Goal: Use online tool/utility: Utilize a website feature to perform a specific function

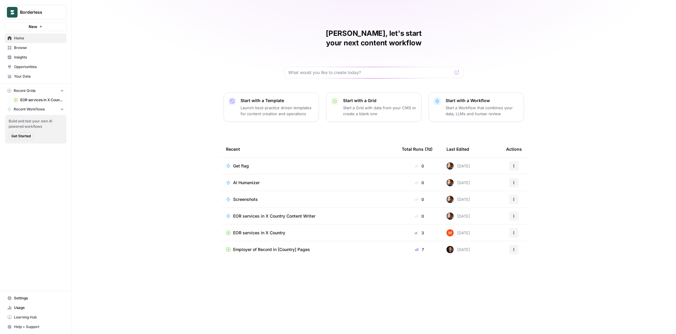
click at [40, 100] on span "EOR services in X Country" at bounding box center [42, 99] width 44 height 5
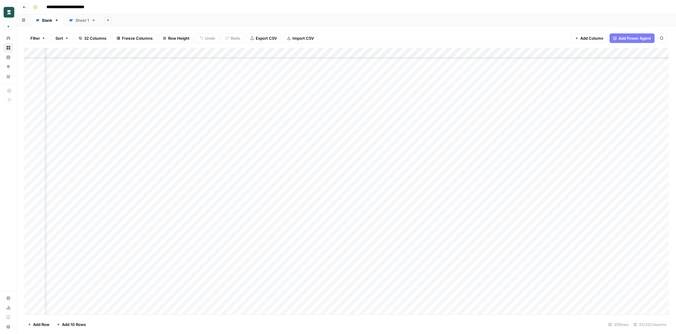
scroll to position [108, 1370]
click at [505, 188] on div "Add Column" at bounding box center [346, 181] width 645 height 267
click at [296, 219] on div "Add Column" at bounding box center [346, 181] width 645 height 267
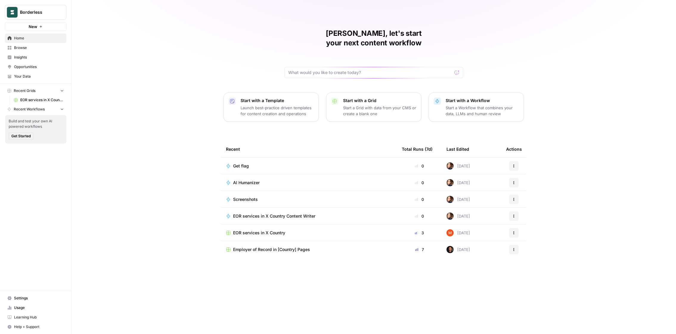
click at [41, 99] on span "EOR services in X Country" at bounding box center [42, 99] width 44 height 5
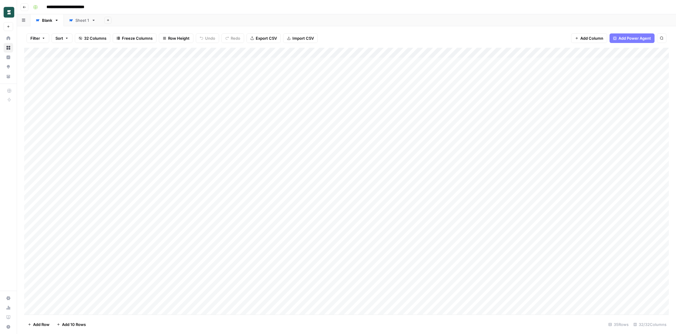
scroll to position [108, 0]
drag, startPoint x: 51, startPoint y: 300, endPoint x: 340, endPoint y: 298, distance: 289.2
click at [340, 298] on div "Add Column" at bounding box center [346, 181] width 645 height 267
click at [115, 307] on div "Add Column" at bounding box center [346, 181] width 645 height 267
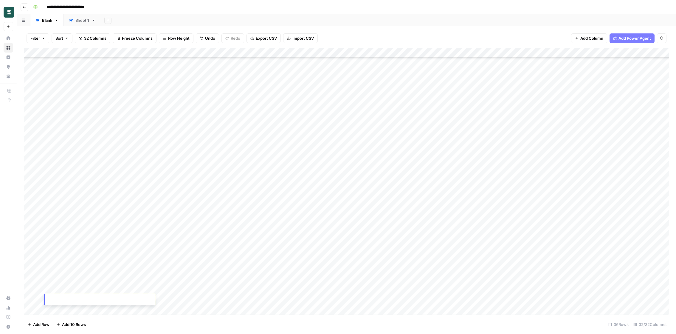
click at [310, 39] on span "Import CSV" at bounding box center [303, 38] width 21 height 6
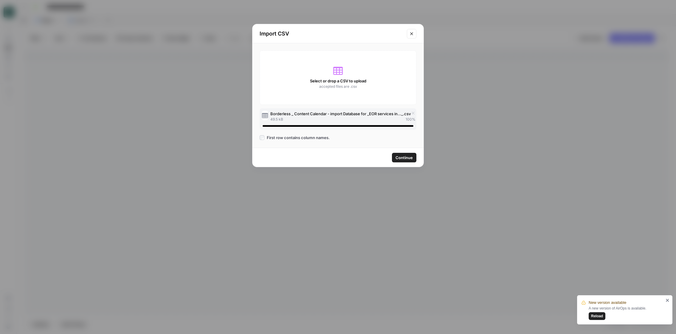
click at [413, 155] on span "Continue" at bounding box center [404, 157] width 17 height 6
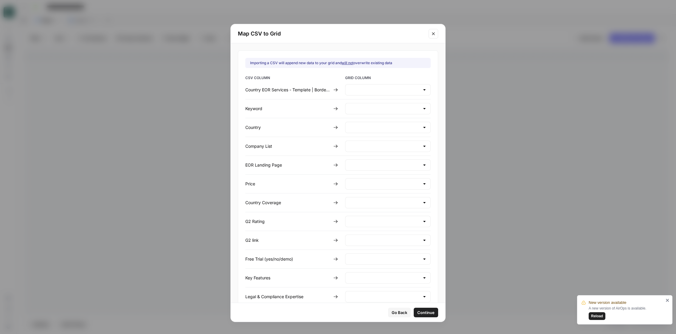
type input "Create new column"
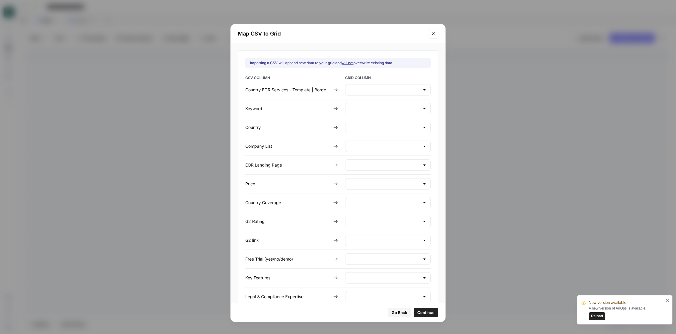
type input "Create new column"
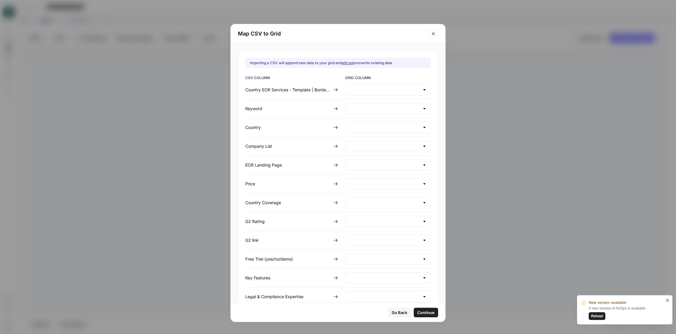
type input "Create new column"
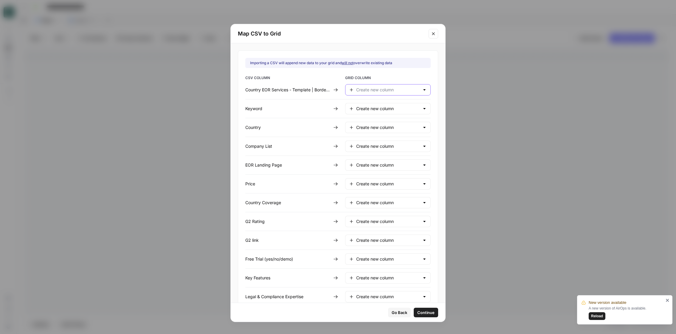
click at [373, 89] on input "text" at bounding box center [388, 90] width 64 height 6
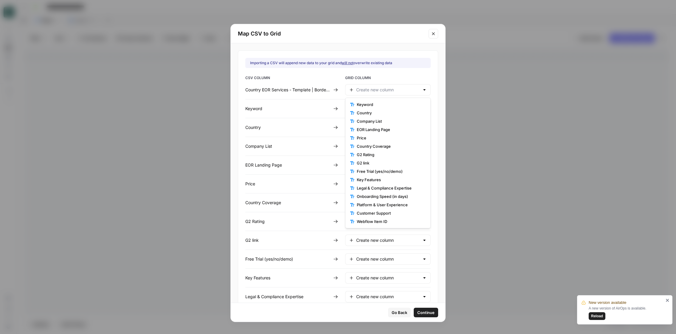
type input "Create new column"
click at [337, 80] on div "CSV COLUMN GRID COLUMN Country EOR Services - Template | Borderless Create new …" at bounding box center [337, 216] width 185 height 283
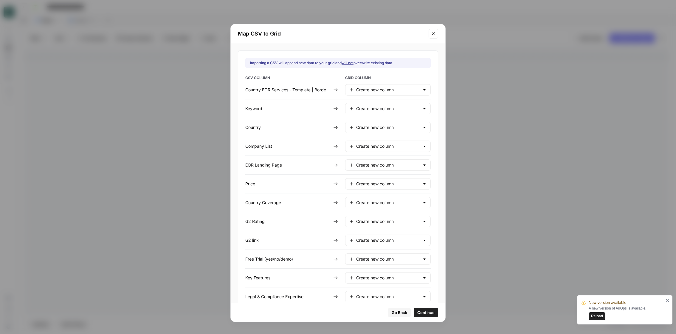
click at [334, 88] on icon at bounding box center [335, 89] width 5 height 5
click at [335, 89] on icon at bounding box center [335, 89] width 5 height 5
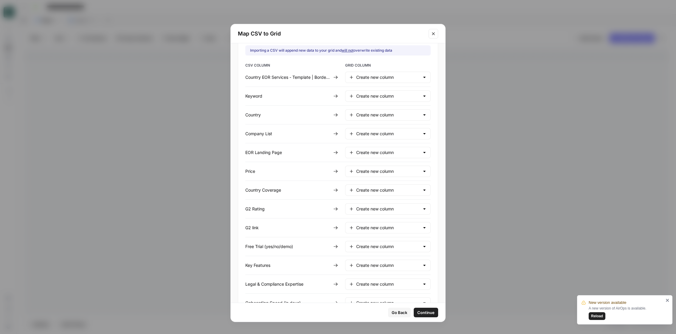
scroll to position [0, 0]
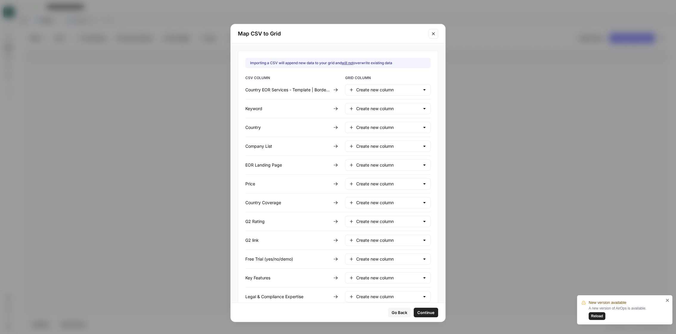
click at [338, 89] on icon at bounding box center [335, 89] width 5 height 5
click at [335, 89] on icon at bounding box center [336, 89] width 4 height 3
click at [352, 90] on div "Create new column" at bounding box center [388, 89] width 86 height 11
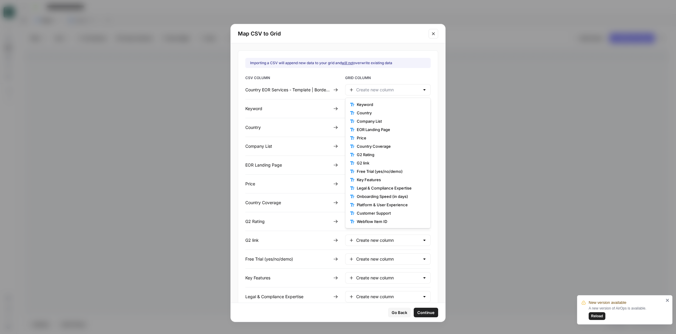
scroll to position [33, 0]
click at [368, 219] on span "Do not import" at bounding box center [390, 222] width 66 height 6
type input "Do not import"
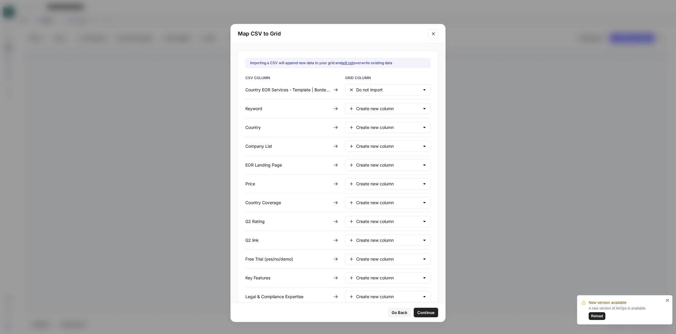
click at [378, 103] on div "Create new column" at bounding box center [388, 108] width 86 height 11
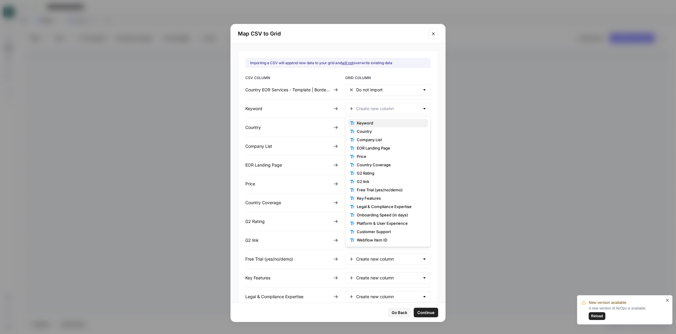
click at [380, 122] on span "Keyword" at bounding box center [390, 123] width 66 height 6
type input "Keyword"
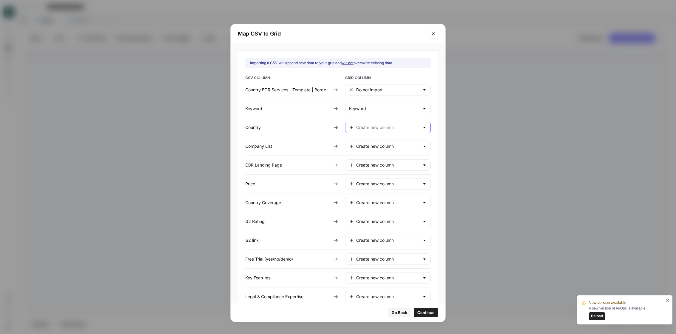
click at [380, 125] on input "text" at bounding box center [388, 127] width 64 height 6
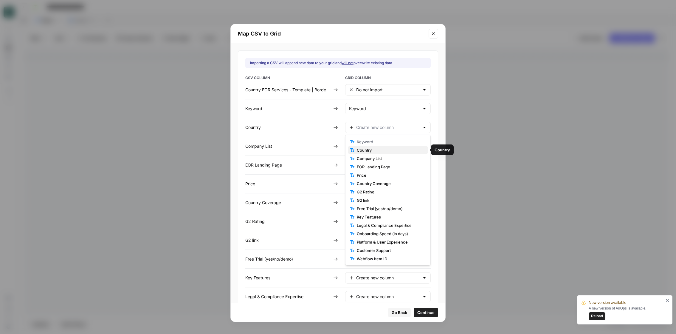
click at [380, 148] on span "Country" at bounding box center [390, 150] width 66 height 6
type input "Country"
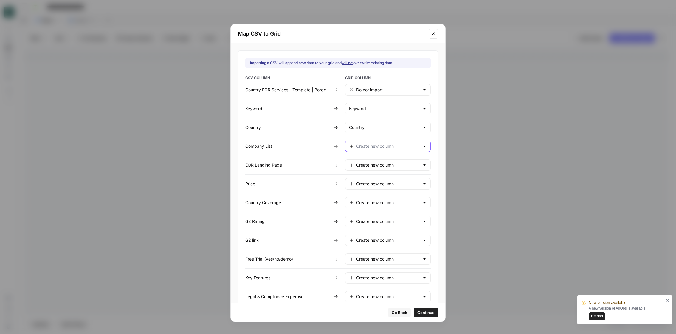
click at [380, 148] on input "text" at bounding box center [388, 146] width 64 height 6
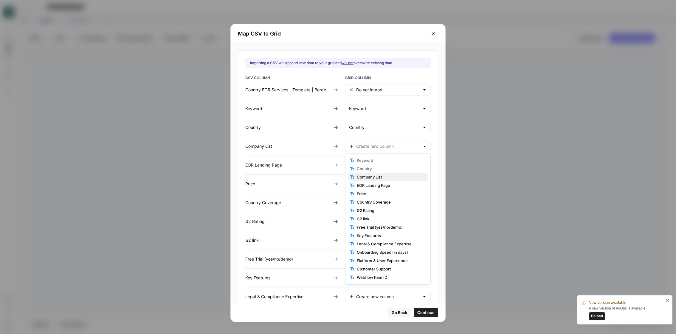
click at [381, 178] on span "Company List" at bounding box center [390, 177] width 66 height 6
type input "Company List"
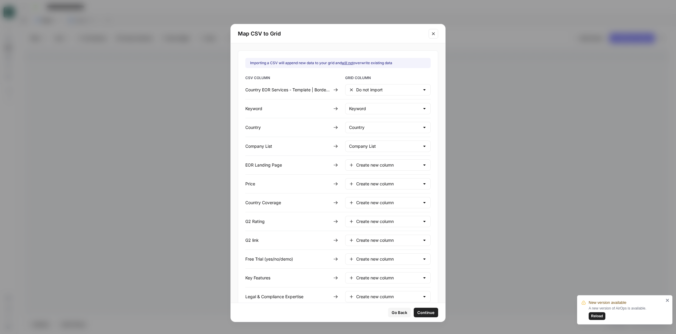
click at [374, 167] on div "Create new column" at bounding box center [388, 164] width 86 height 11
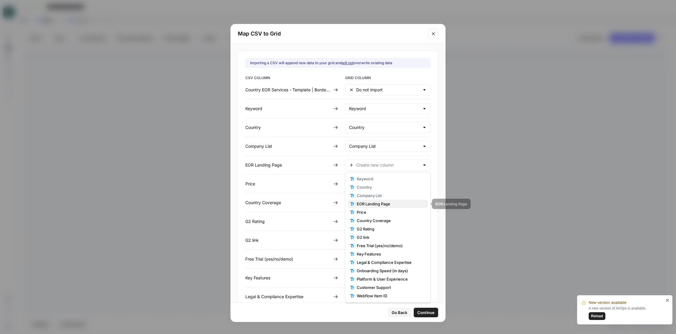
click at [378, 201] on span "EOR Landing Page" at bounding box center [390, 204] width 66 height 6
type input "EOR Landing Page"
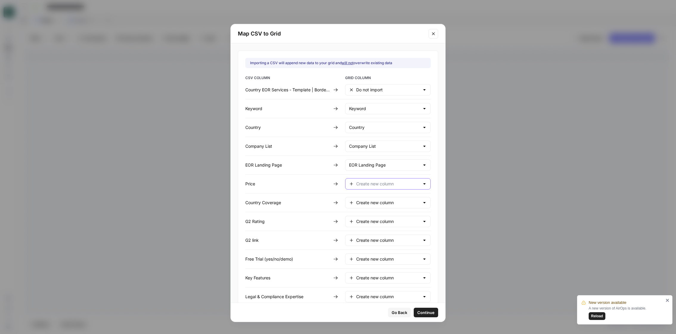
click at [367, 183] on input "text" at bounding box center [388, 184] width 64 height 6
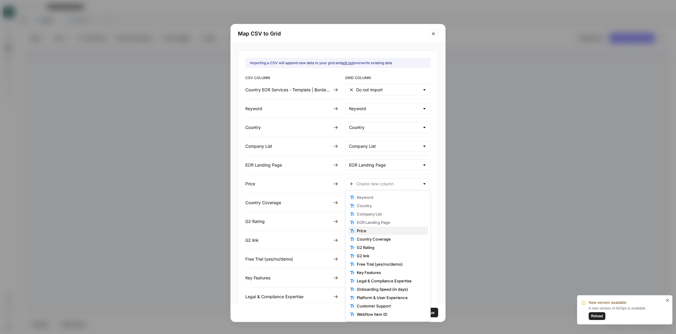
click at [372, 228] on span "Price" at bounding box center [390, 231] width 66 height 6
type input "Price"
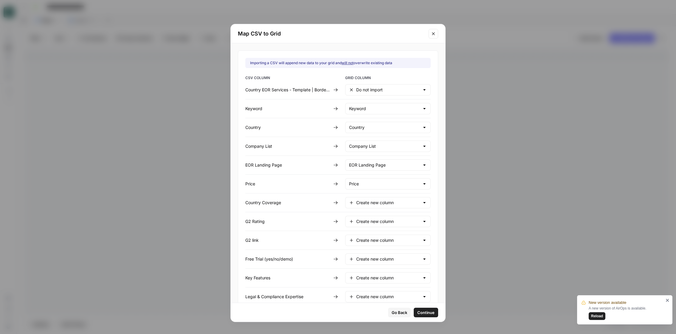
click at [364, 206] on div "Create new column" at bounding box center [388, 202] width 86 height 11
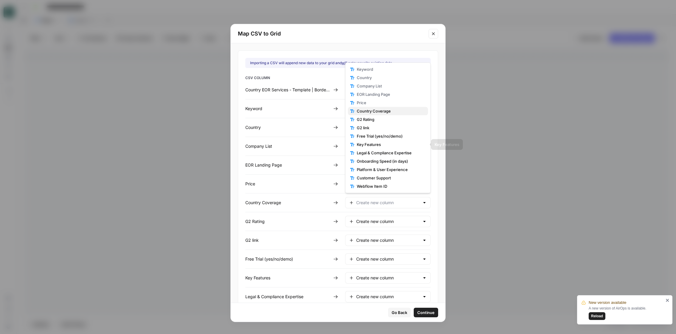
click at [369, 111] on span "Country Coverage" at bounding box center [390, 111] width 66 height 6
type input "Country Coverage"
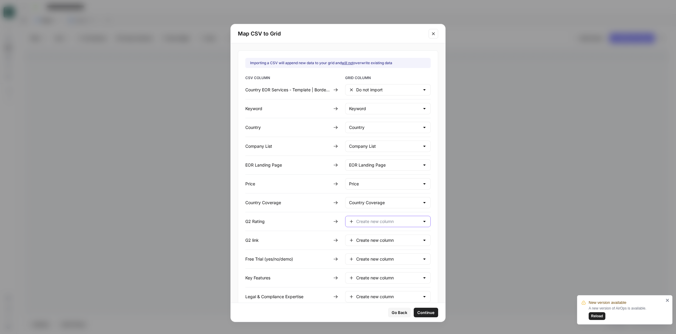
click at [372, 218] on input "text" at bounding box center [388, 221] width 64 height 6
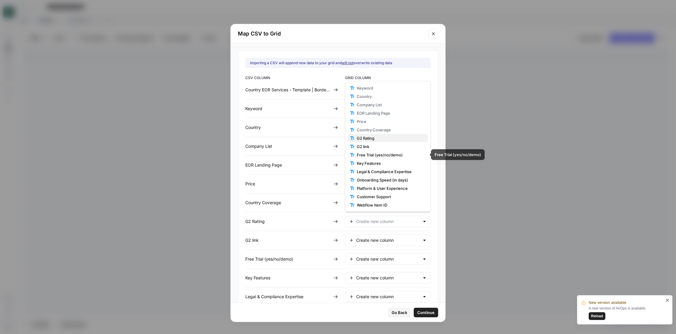
click at [368, 139] on span "G2 Rating" at bounding box center [390, 138] width 66 height 6
type input "G2 Rating"
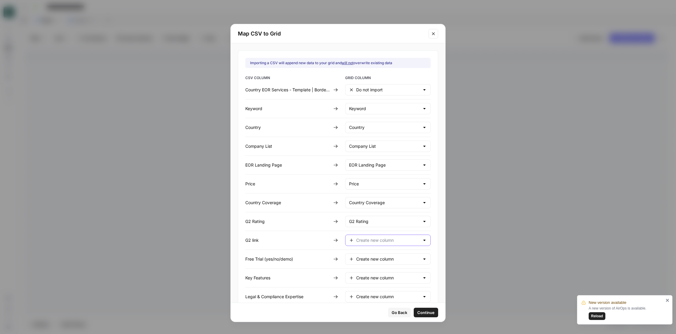
click at [367, 238] on input "text" at bounding box center [388, 240] width 64 height 6
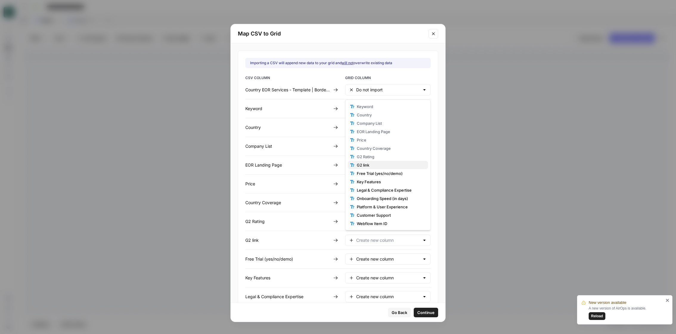
click at [375, 165] on span "G2 link" at bounding box center [390, 165] width 66 height 6
type input "G2 link"
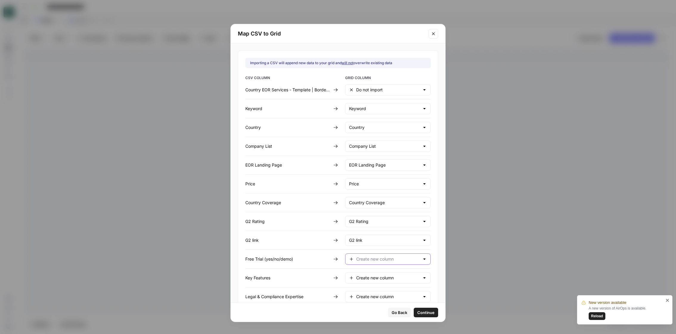
click at [377, 258] on input "text" at bounding box center [388, 259] width 64 height 6
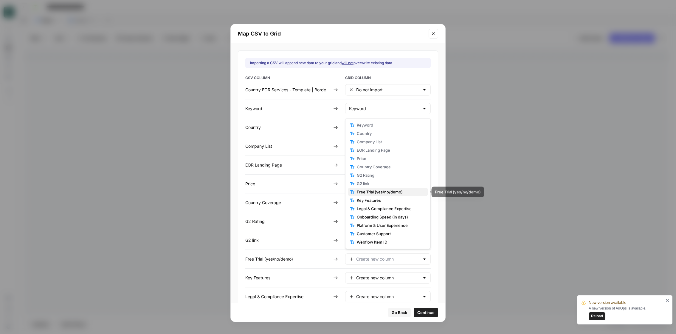
click at [383, 195] on button "Free Trial (yes/no/demo)" at bounding box center [388, 192] width 80 height 8
type input "Free Trial (yes/no/demo)"
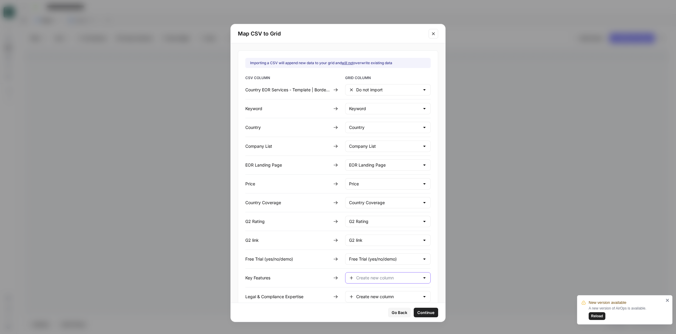
click at [380, 277] on input "text" at bounding box center [388, 278] width 64 height 6
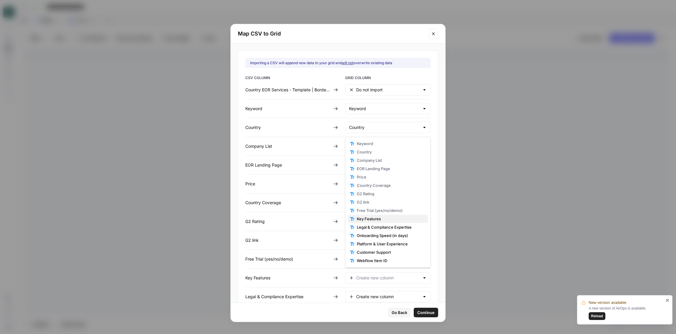
click at [374, 218] on span "Key Features" at bounding box center [390, 219] width 66 height 6
type input "Key Features"
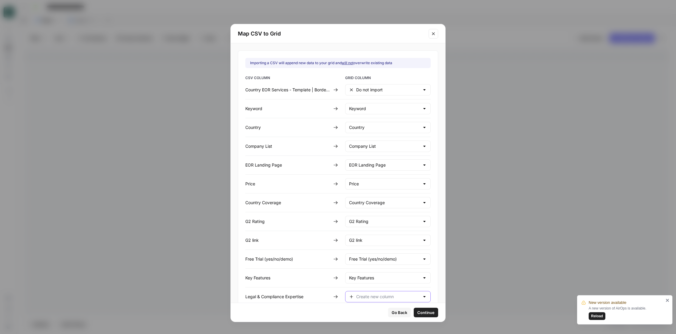
click at [374, 294] on input "text" at bounding box center [388, 296] width 64 height 6
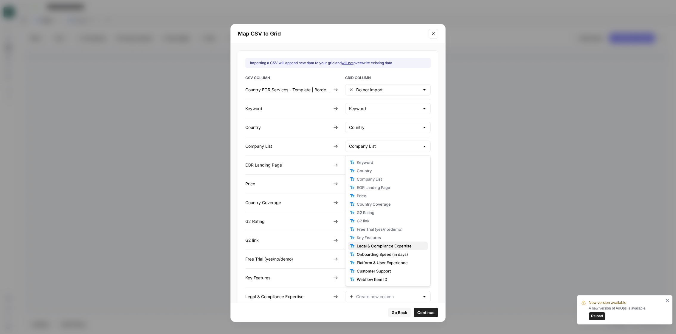
click at [370, 246] on span "Legal & Compliance Expertise" at bounding box center [390, 246] width 66 height 6
type input "Legal & Compliance Expertise"
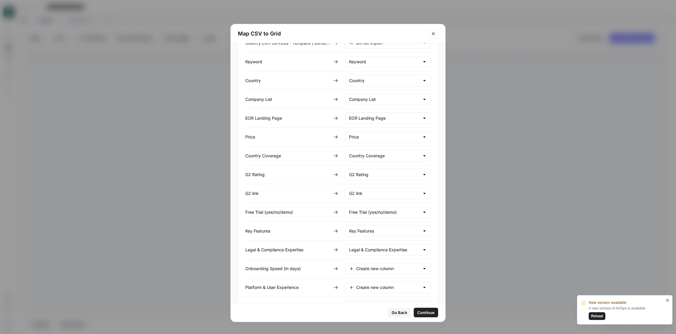
scroll to position [66, 0]
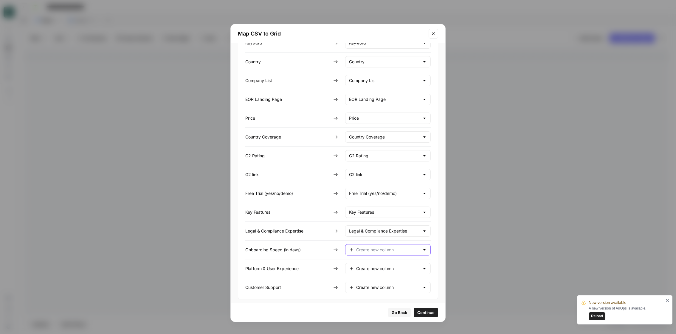
click at [370, 247] on input "text" at bounding box center [388, 250] width 64 height 6
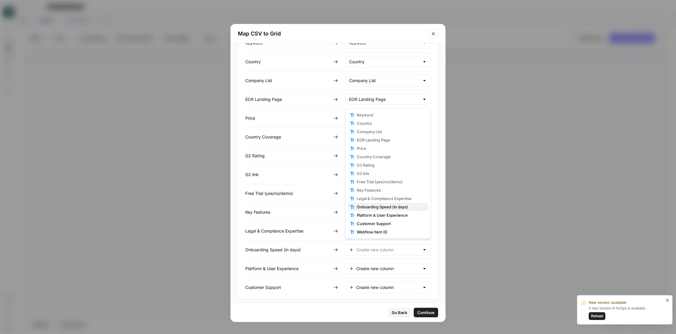
click at [386, 207] on span "Onboarding Speed (in days)" at bounding box center [390, 207] width 66 height 6
type input "Onboarding Speed (in days)"
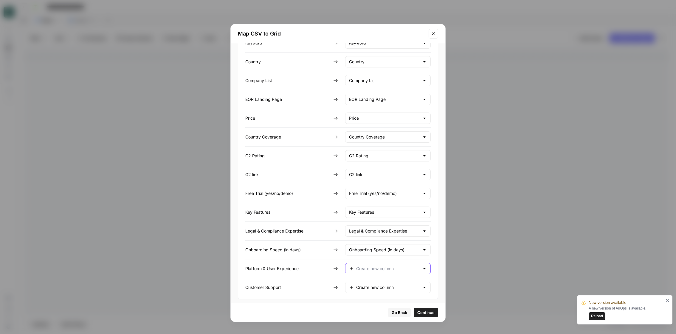
click at [382, 265] on input "text" at bounding box center [388, 268] width 64 height 6
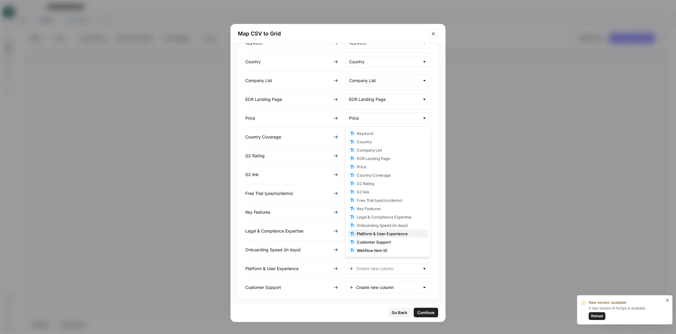
click at [377, 232] on span "Platform & User Experience" at bounding box center [390, 234] width 66 height 6
type input "Platform & User Experience"
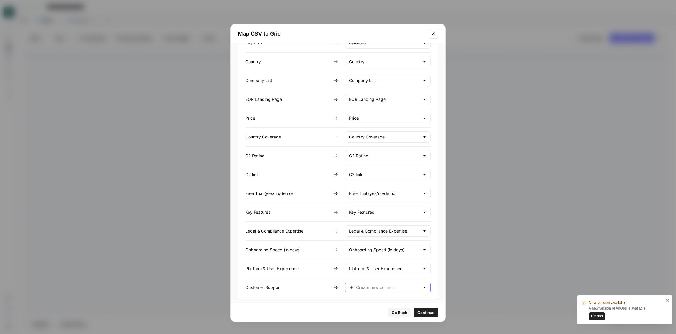
click at [378, 284] on input "text" at bounding box center [388, 287] width 64 height 6
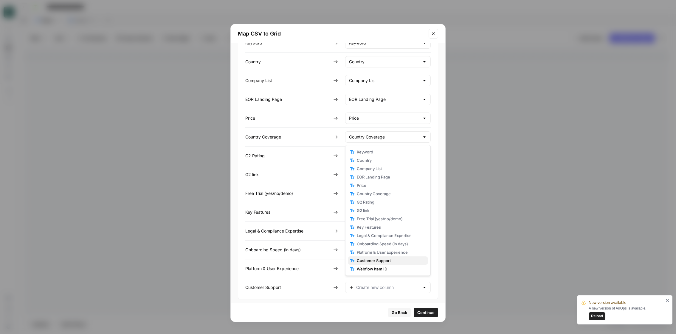
click at [375, 259] on span "Customer Support" at bounding box center [390, 260] width 66 height 6
type input "Customer Support"
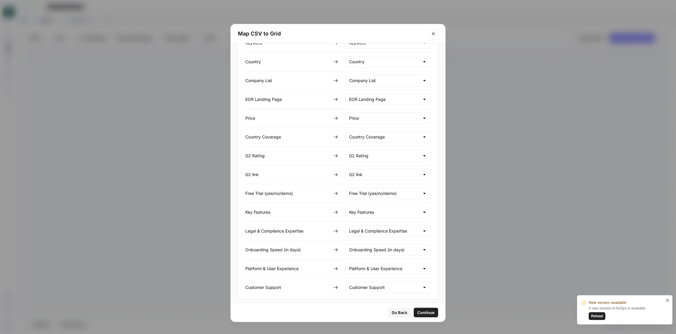
click at [420, 313] on span "Continue" at bounding box center [425, 312] width 17 height 6
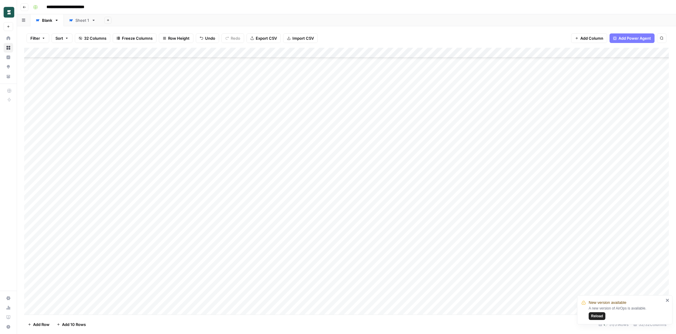
scroll to position [270, 0]
click at [668, 300] on icon "close" at bounding box center [667, 299] width 3 height 3
click at [32, 136] on div "Add Column" at bounding box center [346, 181] width 645 height 267
click at [41, 325] on span "Delete 1 Row" at bounding box center [40, 324] width 24 height 6
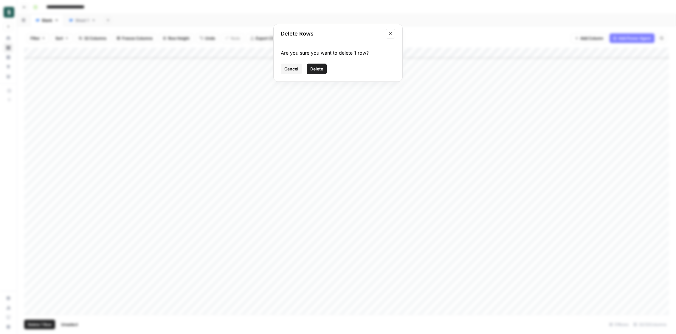
click at [321, 69] on span "Delete" at bounding box center [316, 69] width 13 height 6
click at [127, 148] on div "Add Column" at bounding box center [346, 181] width 645 height 267
click at [126, 160] on div "Add Column" at bounding box center [346, 181] width 645 height 267
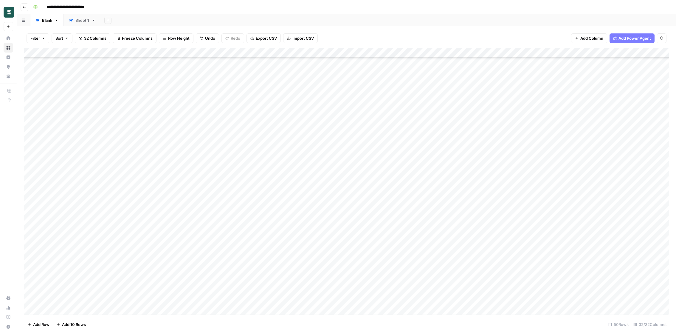
click at [124, 262] on div "Add Column" at bounding box center [346, 181] width 645 height 267
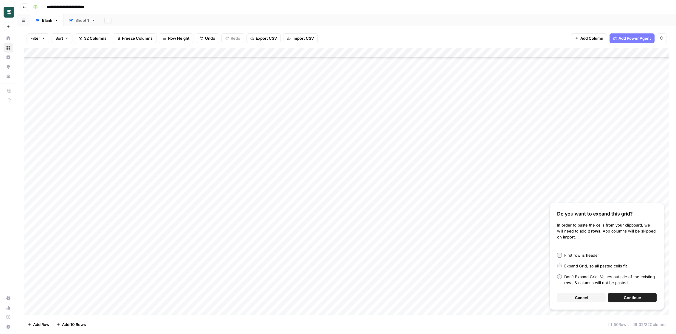
click at [619, 297] on button "Continue" at bounding box center [632, 298] width 49 height 10
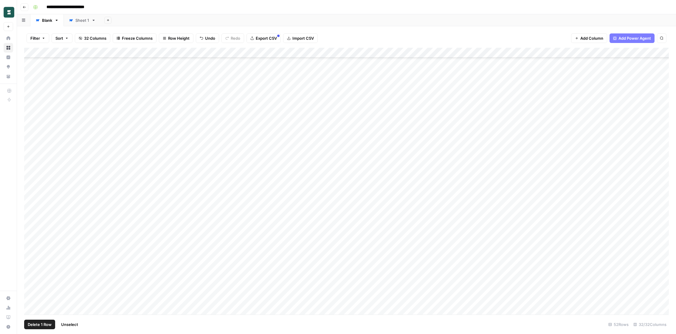
click at [32, 289] on div "Add Column" at bounding box center [346, 181] width 645 height 267
click at [32, 299] on div "Add Column" at bounding box center [346, 181] width 645 height 267
click at [42, 327] on span "Delete 2 Rows" at bounding box center [41, 324] width 27 height 6
click at [317, 70] on span "Delete" at bounding box center [316, 69] width 13 height 6
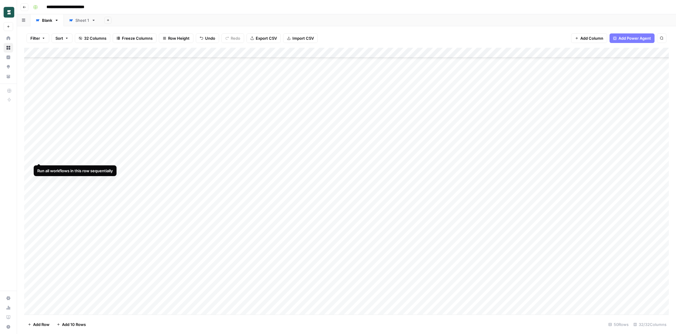
click at [38, 158] on div "Add Column" at bounding box center [346, 181] width 645 height 267
click at [40, 171] on div "Add Column" at bounding box center [346, 181] width 645 height 267
click at [41, 178] on div "Add Column" at bounding box center [346, 181] width 645 height 267
click at [410, 236] on div "Add Column" at bounding box center [346, 181] width 645 height 267
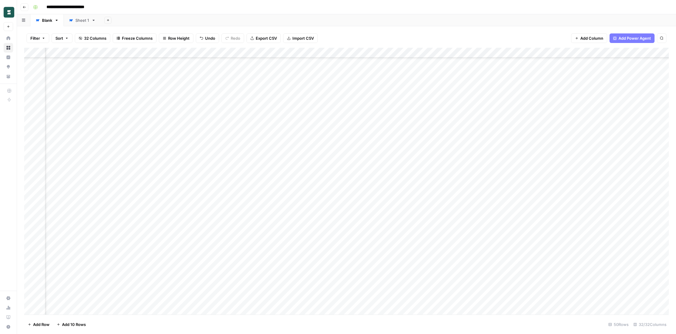
click at [410, 236] on div "Add Column" at bounding box center [346, 181] width 645 height 267
click at [363, 235] on div "Add Column" at bounding box center [346, 181] width 645 height 267
click at [351, 234] on div "Add Column" at bounding box center [346, 181] width 645 height 267
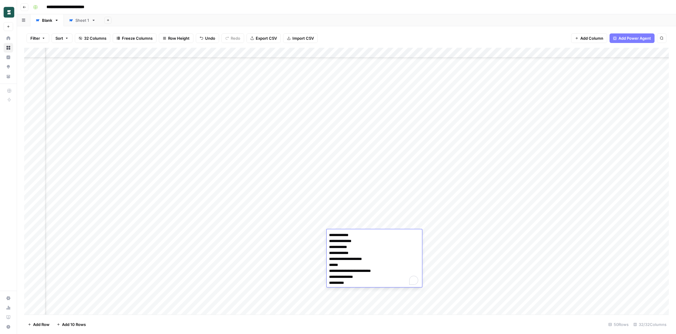
click at [426, 232] on div "Add Column" at bounding box center [346, 181] width 645 height 267
click at [459, 223] on div "Add Column" at bounding box center [346, 181] width 645 height 267
click at [460, 233] on div "Add Column" at bounding box center [346, 181] width 645 height 267
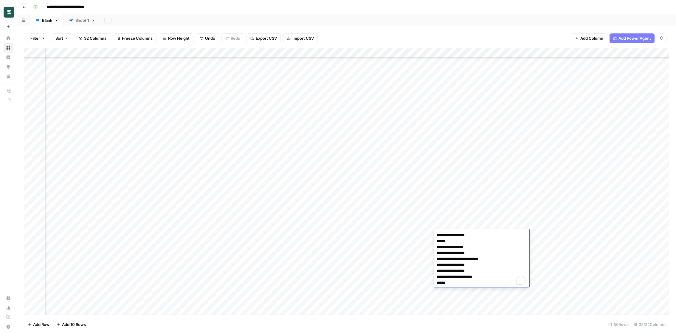
click at [516, 217] on div "Add Column" at bounding box center [346, 181] width 645 height 267
click at [522, 234] on div "Add Column" at bounding box center [346, 181] width 645 height 267
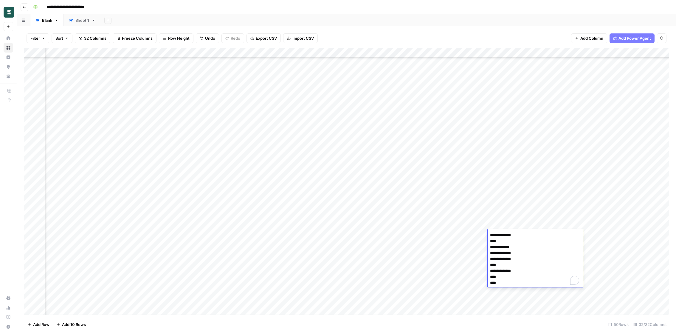
click at [493, 212] on div "Add Column" at bounding box center [346, 181] width 645 height 267
click at [471, 232] on div "Add Column" at bounding box center [346, 181] width 645 height 267
paste textarea "**********"
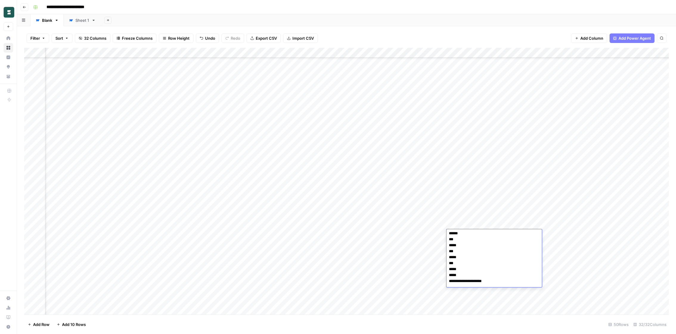
scroll to position [0, 0]
click at [451, 233] on textarea "**********" at bounding box center [494, 259] width 95 height 56
type textarea "**********"
click at [427, 233] on div "Add Column" at bounding box center [346, 181] width 645 height 267
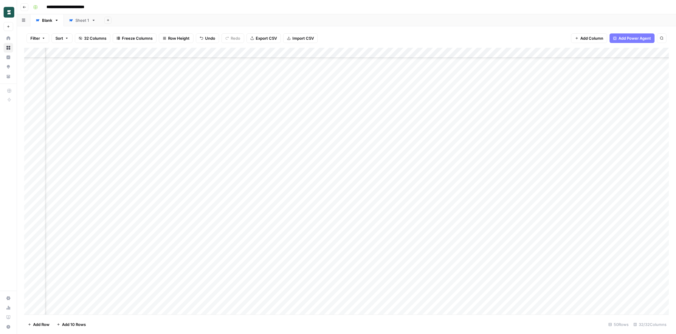
click at [435, 233] on div "Add Column" at bounding box center [346, 181] width 645 height 267
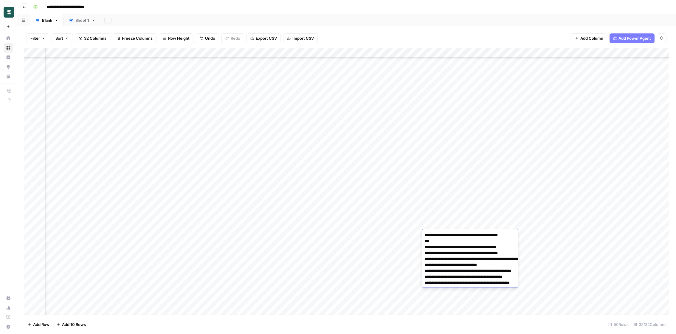
click at [404, 232] on div "Add Column" at bounding box center [346, 181] width 645 height 267
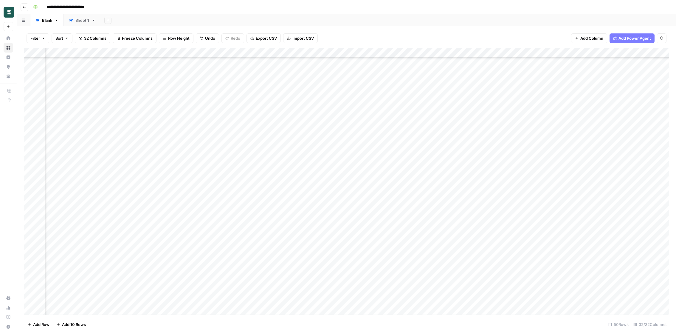
scroll to position [253, 415]
click at [334, 256] on div "Add Column" at bounding box center [346, 181] width 645 height 267
click at [295, 253] on div "Add Column" at bounding box center [346, 181] width 645 height 267
click at [315, 253] on div "Add Column" at bounding box center [346, 181] width 645 height 267
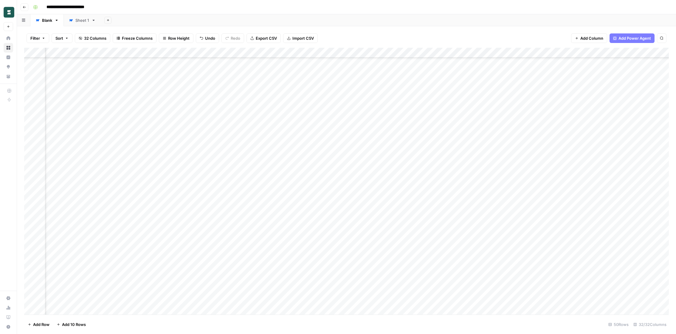
click at [315, 253] on div "Add Column" at bounding box center [346, 181] width 645 height 267
click at [313, 256] on textarea "****** *** ***** ***** ***** ***** *****" at bounding box center [354, 273] width 95 height 44
type textarea "***** *** ***** ***** ***** ***** *****"
click at [292, 254] on div "Add Column" at bounding box center [346, 181] width 645 height 267
